Goal: Transaction & Acquisition: Purchase product/service

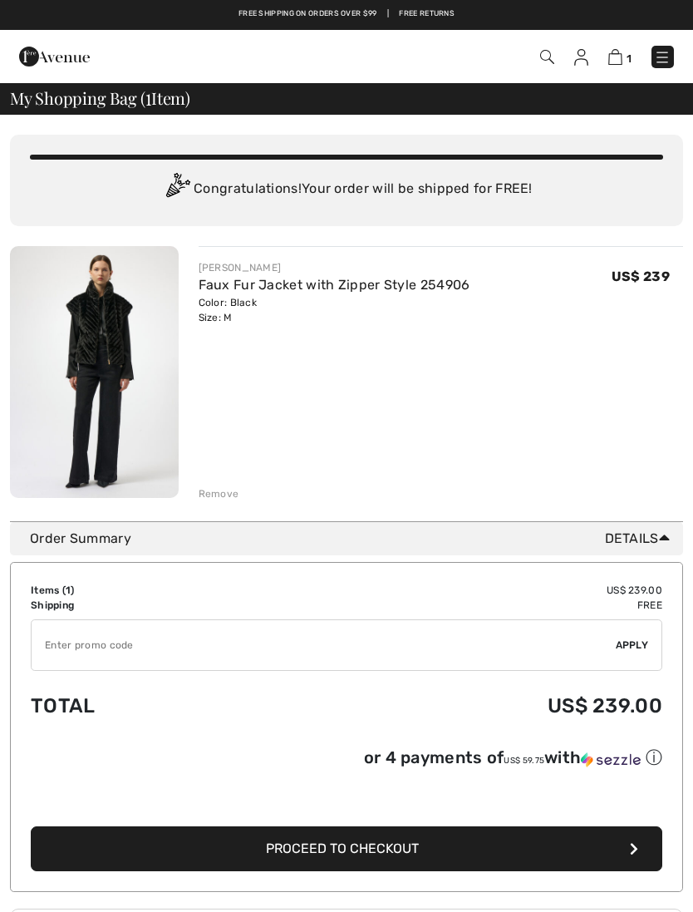
click at [139, 361] on img at bounding box center [94, 372] width 169 height 252
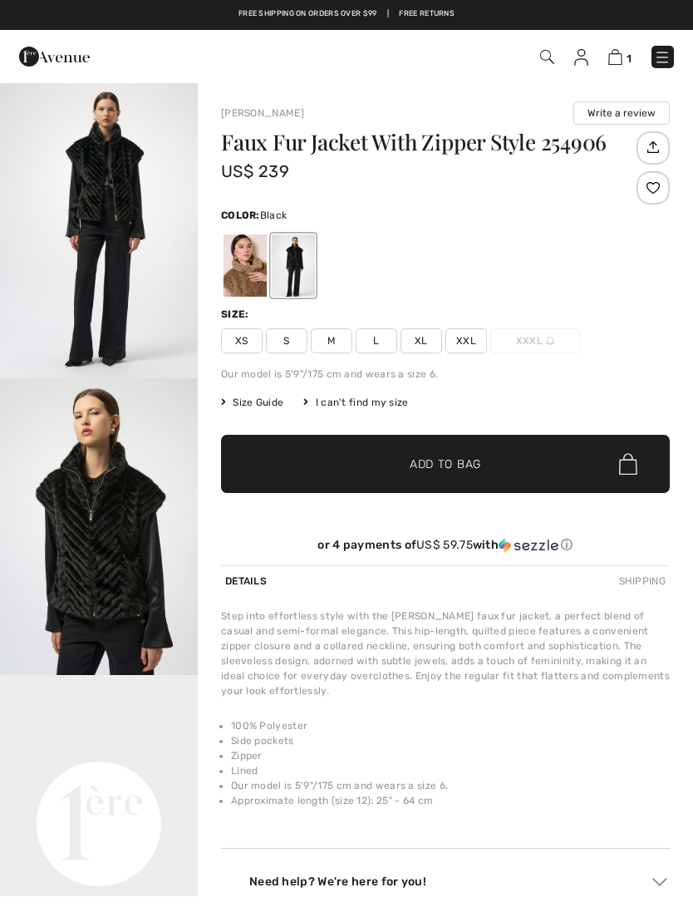
checkbox input "true"
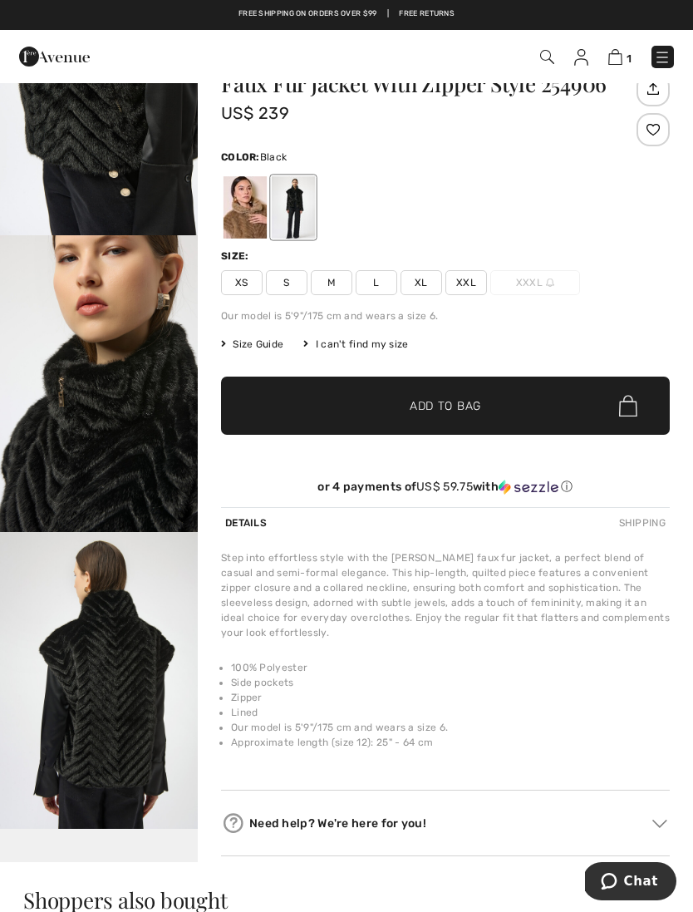
scroll to position [980, 0]
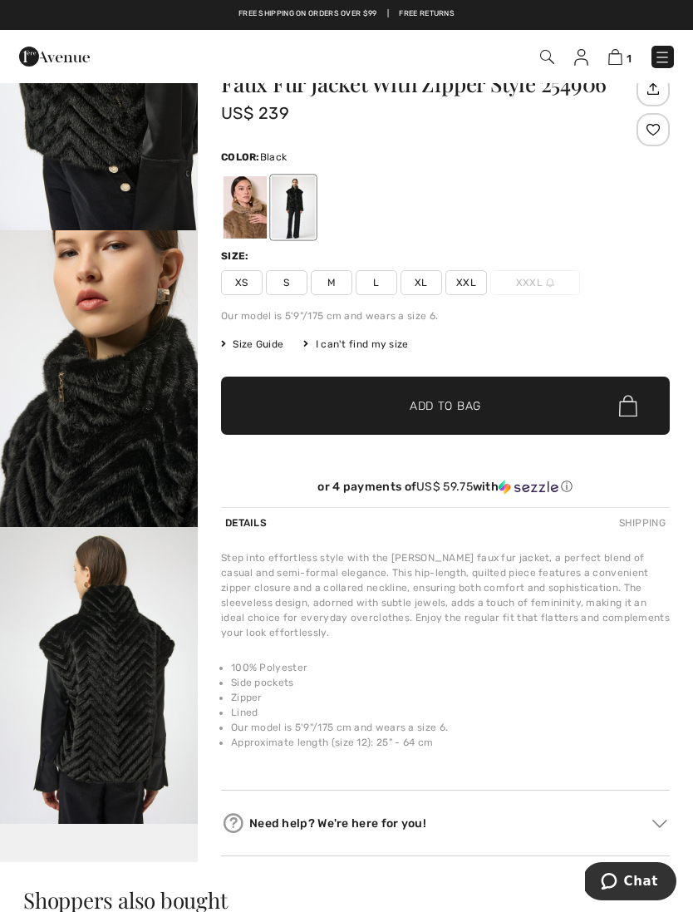
click at [183, 527] on img "4 / 6" at bounding box center [99, 378] width 198 height 297
